Goal: Complete application form

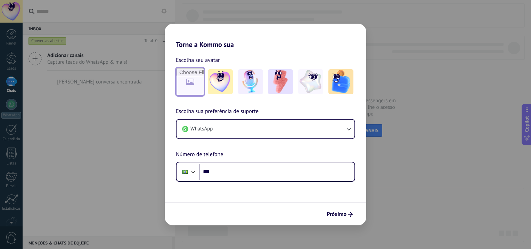
click at [193, 81] on input "file" at bounding box center [189, 81] width 27 height 27
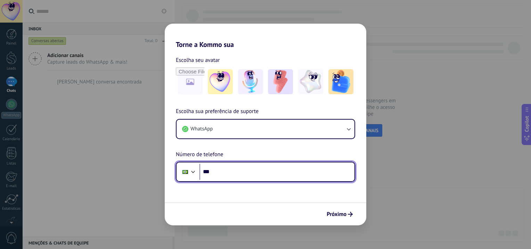
click at [268, 172] on input "***" at bounding box center [276, 172] width 155 height 16
type input "**********"
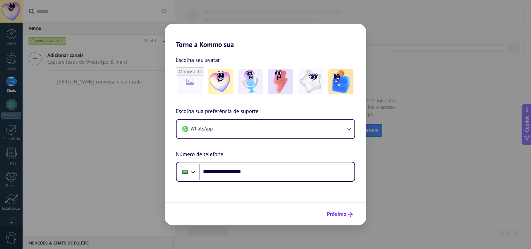
click at [337, 213] on span "Próximo" at bounding box center [336, 214] width 20 height 5
